Goal: Task Accomplishment & Management: Use online tool/utility

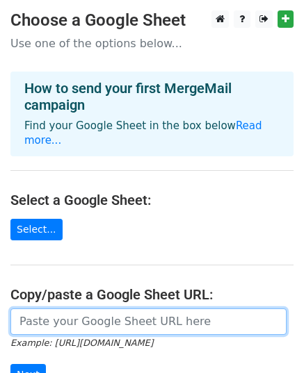
click at [75, 309] on input "url" at bounding box center [148, 322] width 276 height 26
paste input "[URL][DOMAIN_NAME]"
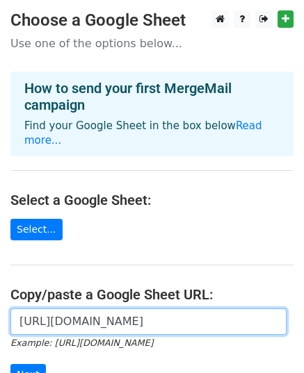
scroll to position [0, 304]
type input "[URL][DOMAIN_NAME]"
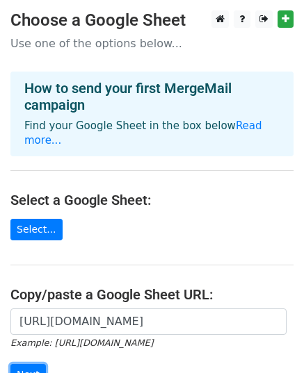
scroll to position [0, 0]
click at [26, 364] on input "Next" at bounding box center [27, 375] width 35 height 22
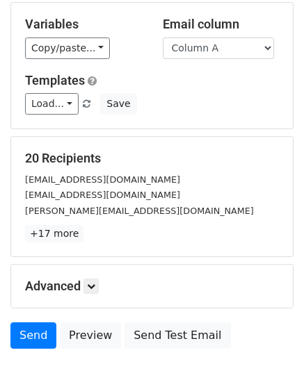
scroll to position [149, 0]
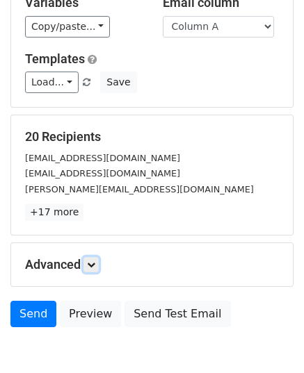
click at [92, 263] on icon at bounding box center [91, 265] width 8 height 8
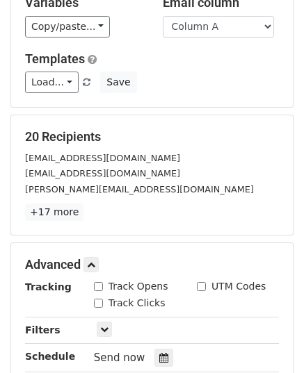
click at [95, 286] on input "Track Opens" at bounding box center [98, 286] width 9 height 9
checkbox input "true"
click at [99, 301] on input "Track Clicks" at bounding box center [98, 303] width 9 height 9
checkbox input "true"
click at [156, 349] on div at bounding box center [163, 358] width 19 height 18
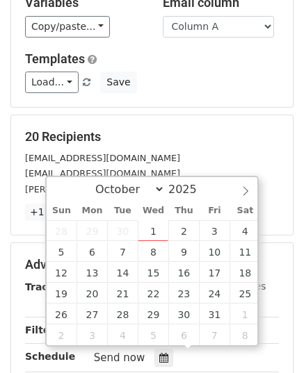
type input "2025-10-02 12:00"
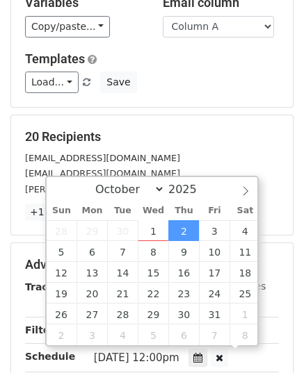
scroll to position [0, 0]
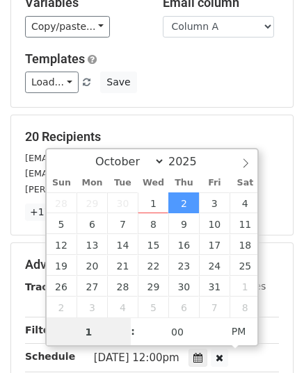
type input "10"
type input "2025-10-02 10:00"
click at [232, 333] on span "PM" at bounding box center [239, 332] width 38 height 28
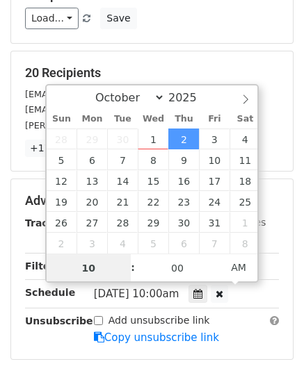
scroll to position [358, 0]
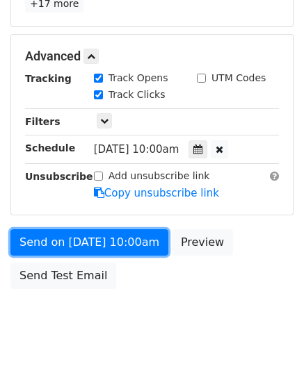
click at [92, 245] on link "Send on Oct 2 at 10:00am" at bounding box center [89, 242] width 158 height 26
